Goal: Transaction & Acquisition: Purchase product/service

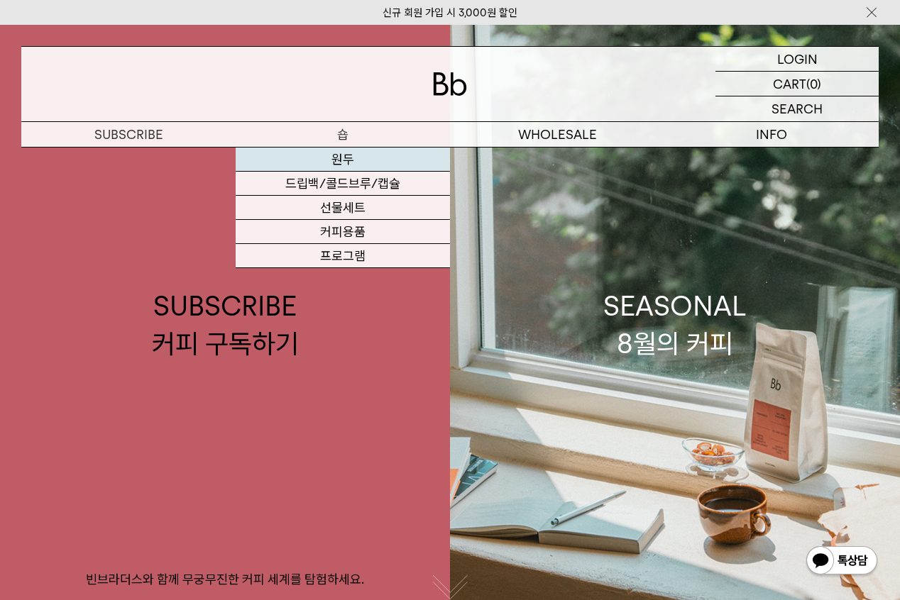
click at [350, 156] on link "원두" at bounding box center [343, 160] width 214 height 24
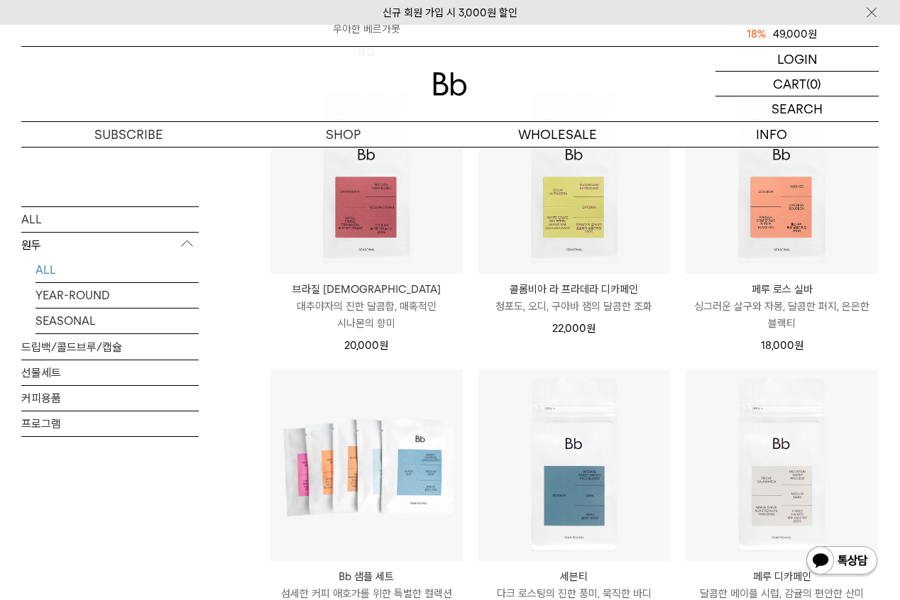
scroll to position [426, 0]
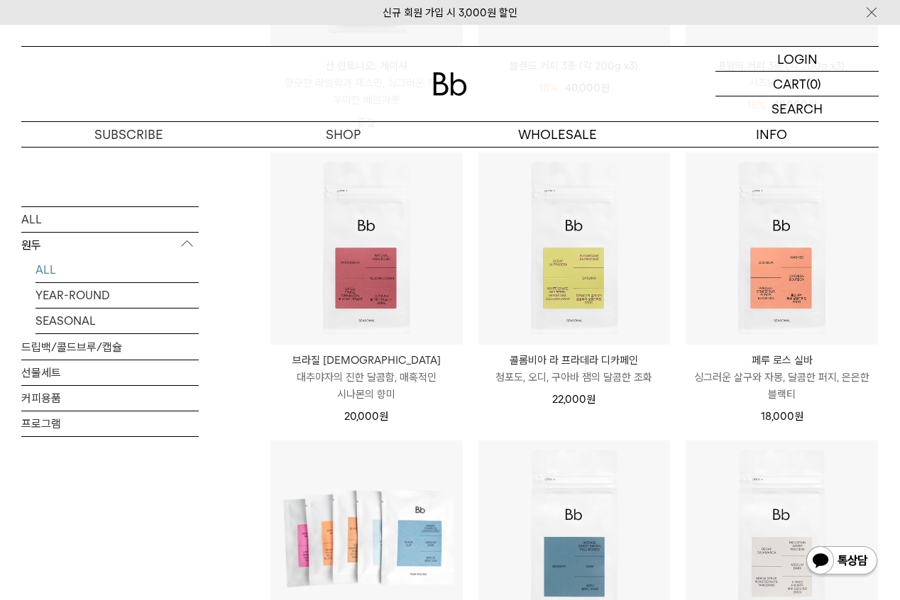
click at [353, 380] on p "대추야자의 진한 달콤함, 매혹적인 시나몬의 향미" at bounding box center [366, 386] width 192 height 34
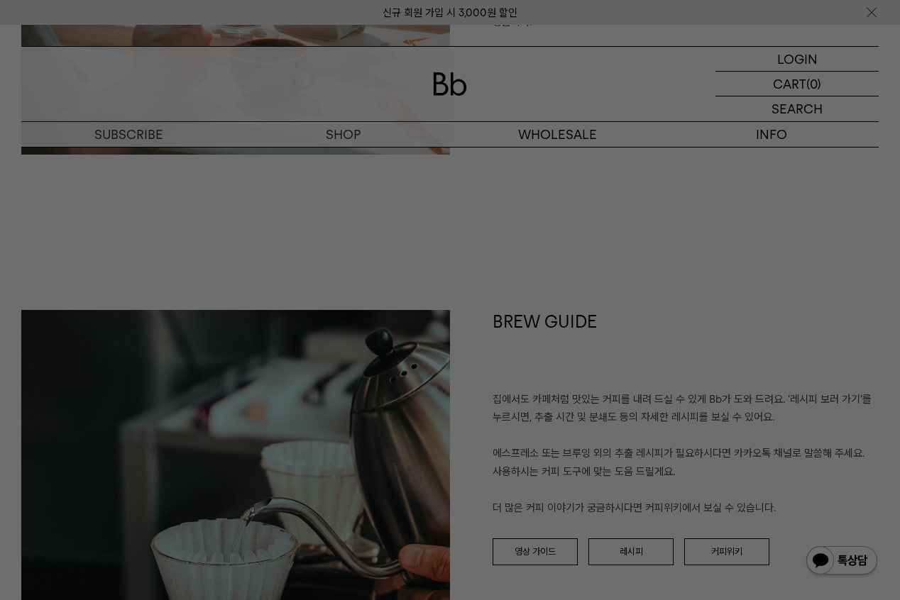
scroll to position [1845, 0]
